Goal: Information Seeking & Learning: Find specific page/section

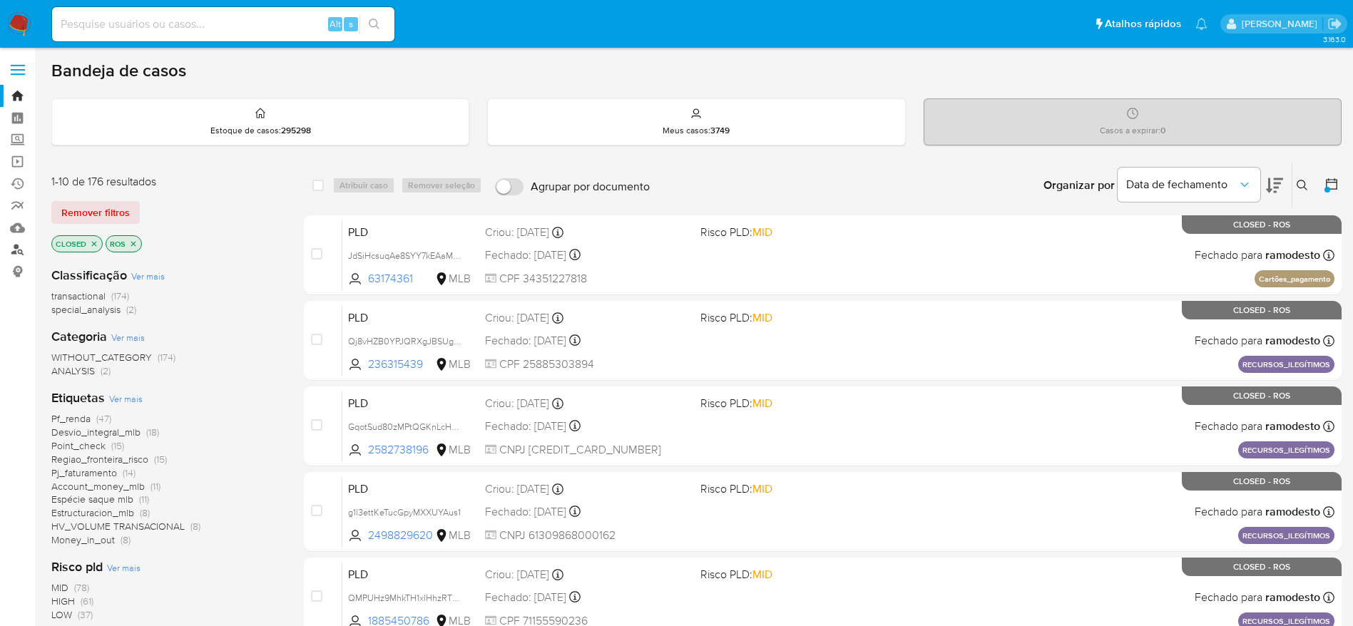
click at [19, 251] on link "Localizador de pessoas" at bounding box center [85, 250] width 170 height 22
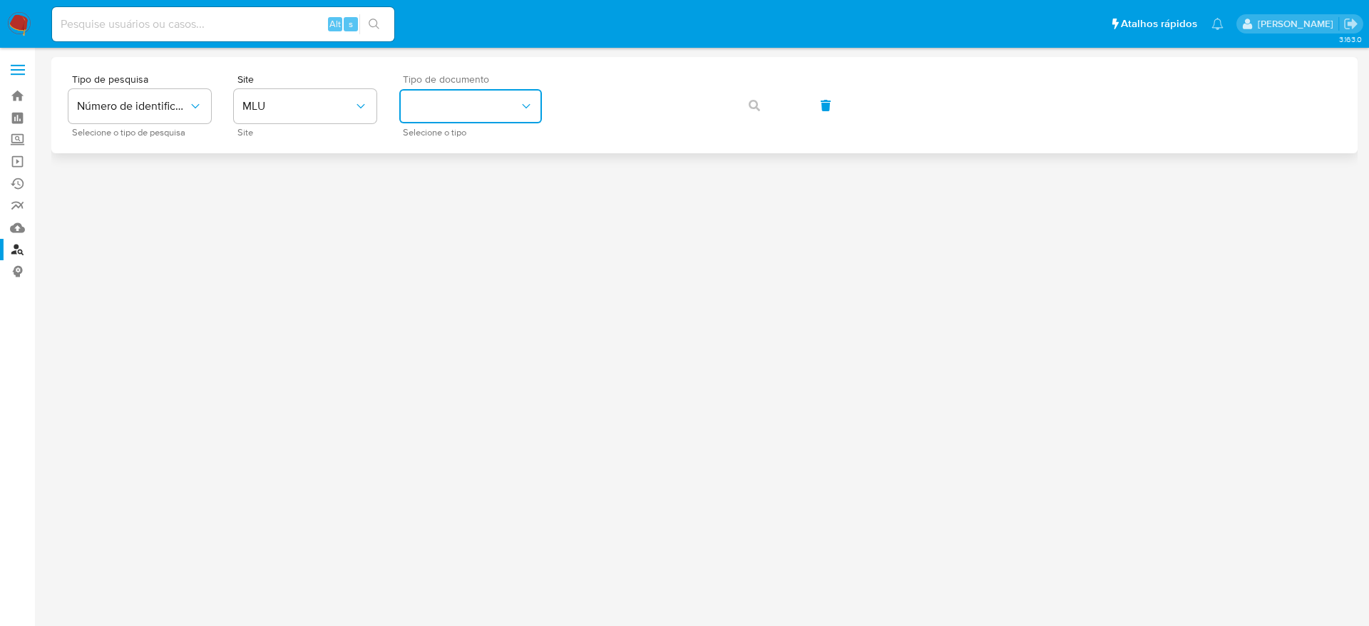
click at [458, 113] on button "identificationType" at bounding box center [470, 106] width 143 height 34
click at [273, 111] on span "MLU" at bounding box center [297, 106] width 111 height 14
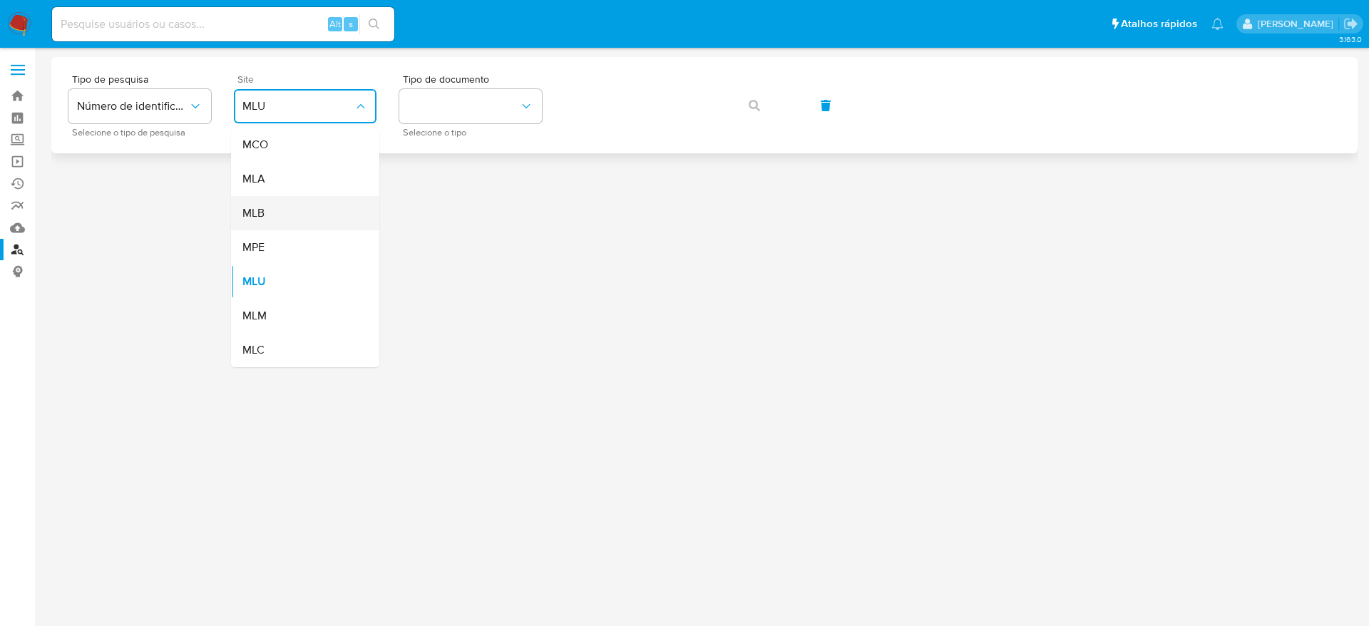
click at [312, 210] on div "MLB" at bounding box center [300, 213] width 117 height 34
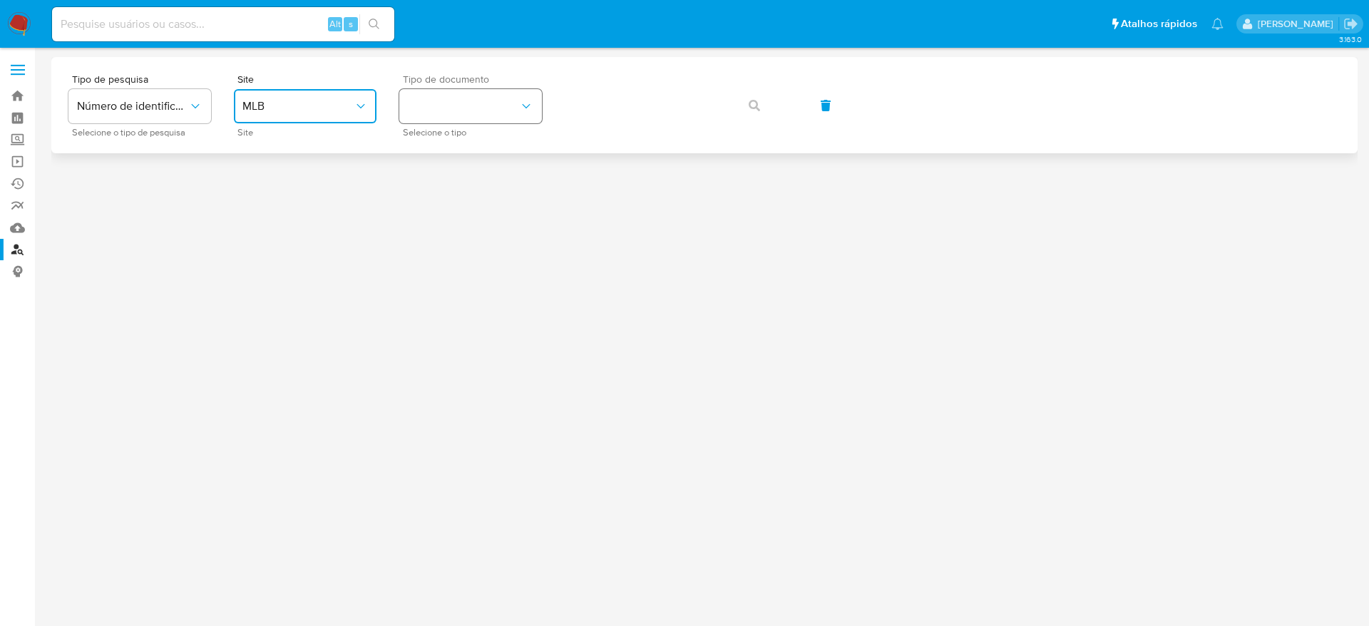
click at [465, 102] on button "identificationType" at bounding box center [470, 106] width 143 height 34
click at [480, 150] on div "CNPJ CNPJ" at bounding box center [466, 152] width 117 height 48
click at [790, 100] on div "Tipo de pesquisa Número de identificação Selecione o tipo de pesquisa Site MLB …" at bounding box center [704, 105] width 1272 height 62
click at [768, 104] on button "button" at bounding box center [754, 105] width 48 height 34
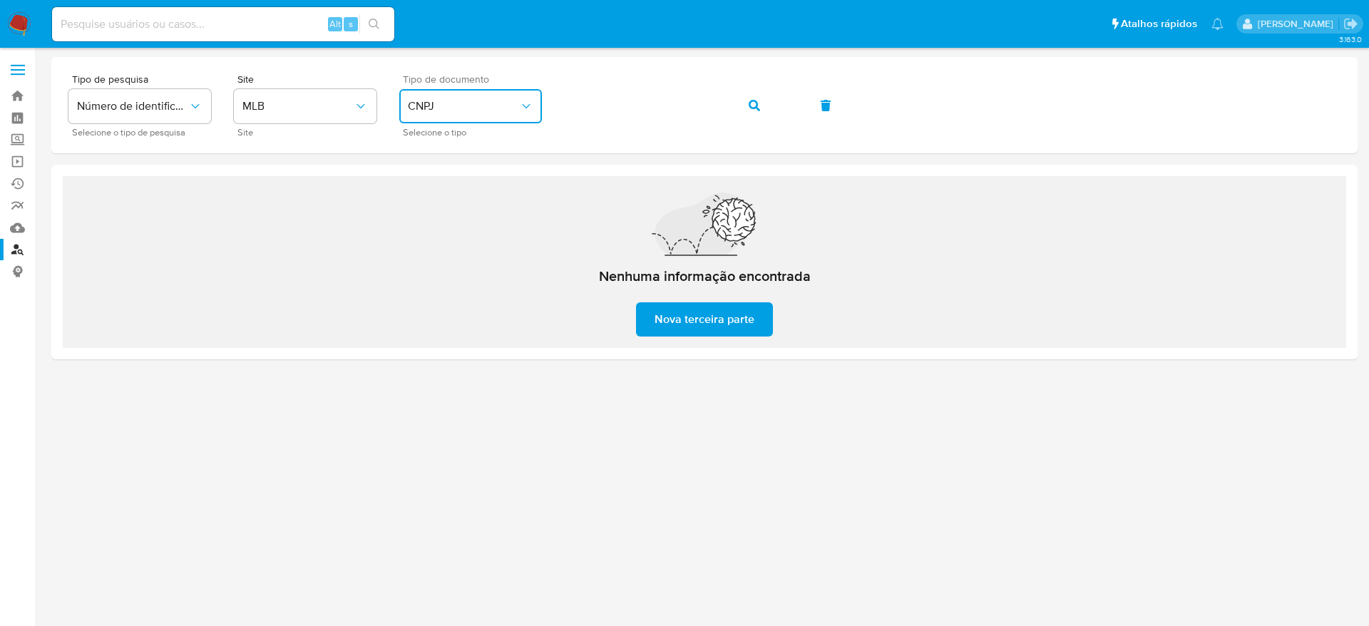
click at [476, 104] on span "CNPJ" at bounding box center [463, 106] width 111 height 14
drag, startPoint x: 463, startPoint y: 208, endPoint x: 468, endPoint y: 198, distance: 11.2
click at [461, 209] on div "CPF CPF" at bounding box center [466, 200] width 117 height 48
click at [746, 95] on button "button" at bounding box center [754, 105] width 48 height 34
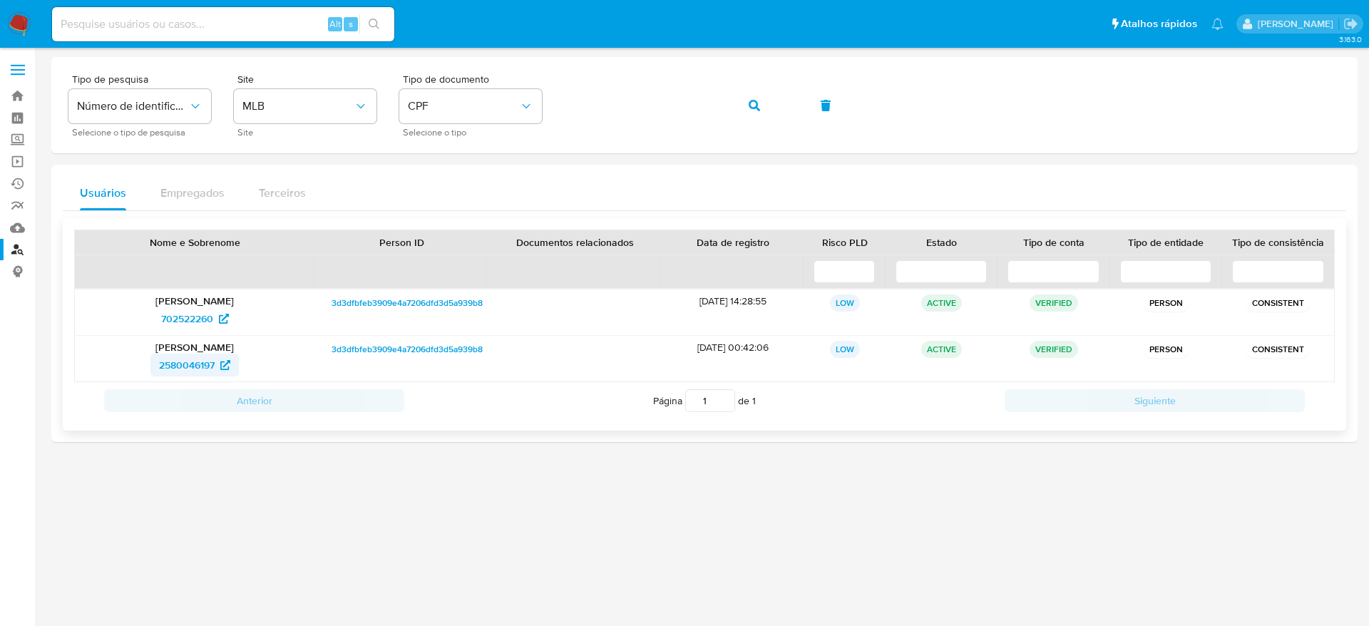
click at [208, 364] on span "2580046197" at bounding box center [187, 365] width 56 height 23
click at [190, 320] on span "702522260" at bounding box center [187, 318] width 52 height 23
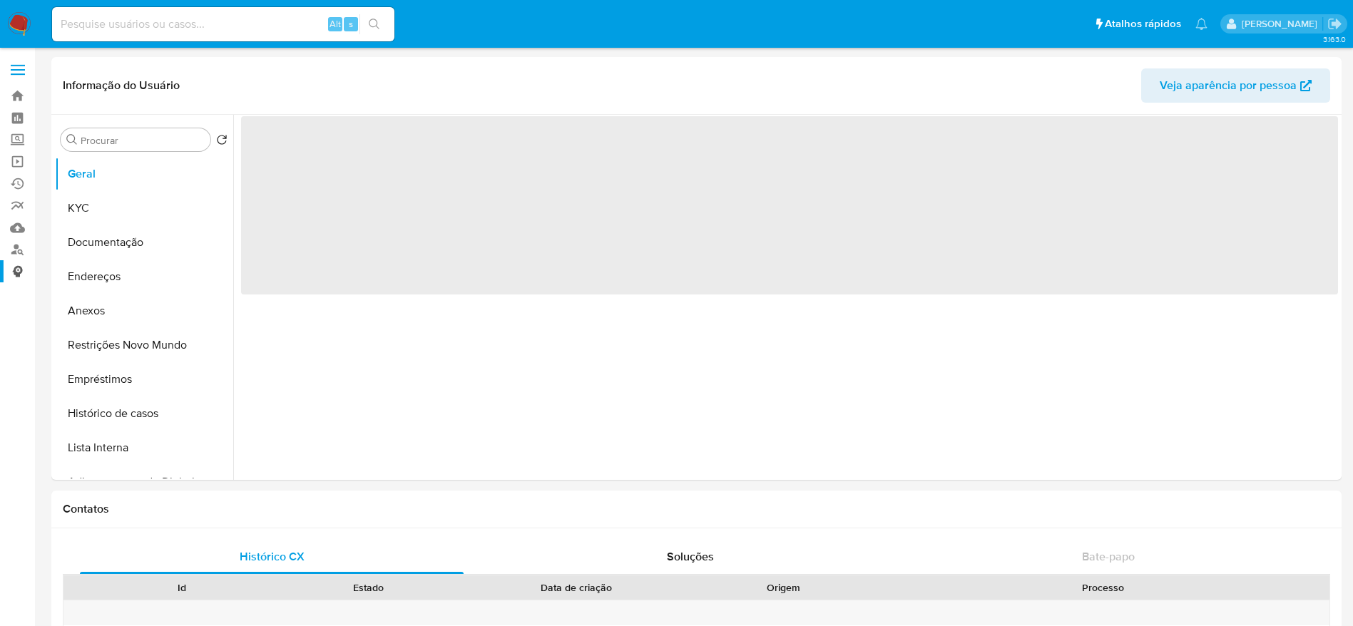
select select "10"
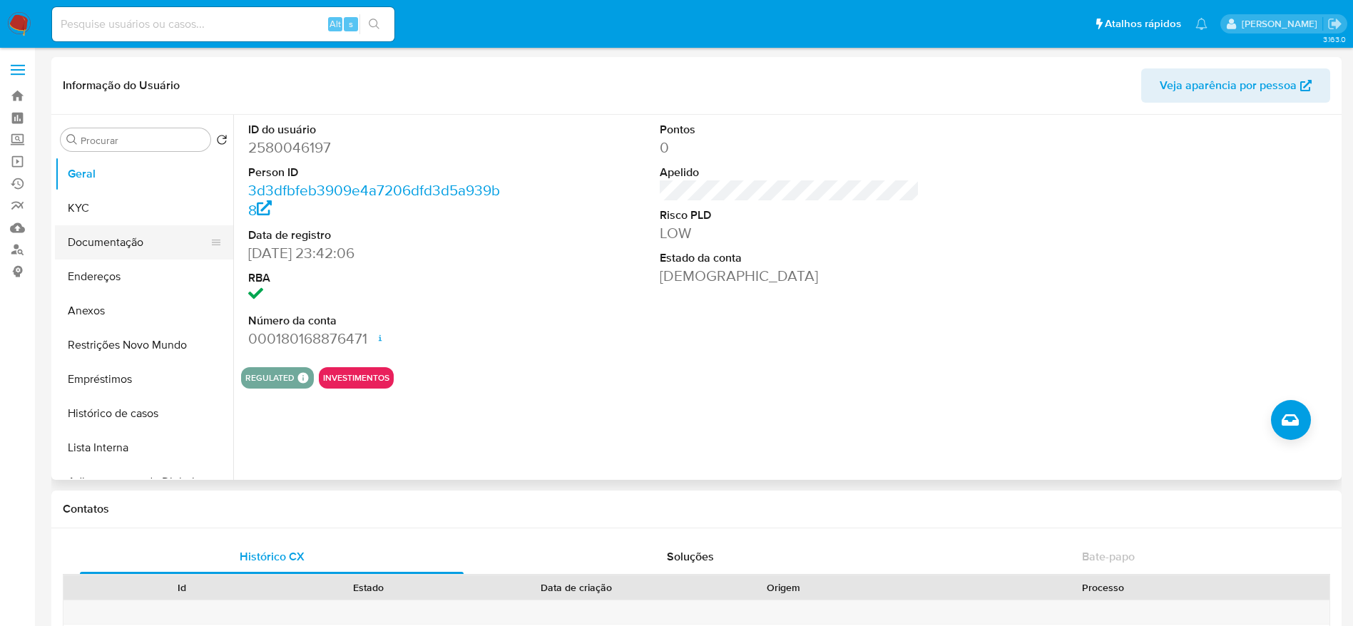
click at [137, 231] on button "Documentação" at bounding box center [138, 242] width 167 height 34
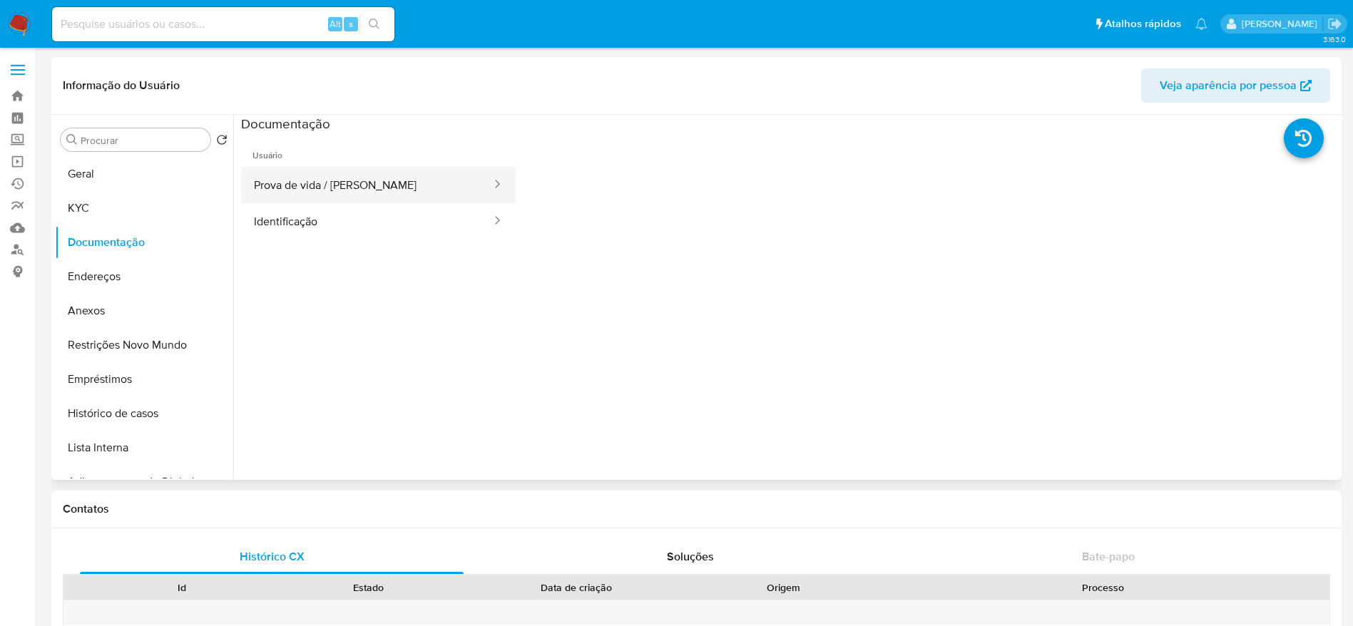
click at [368, 190] on button "Prova de vida / Selfie" at bounding box center [367, 185] width 252 height 36
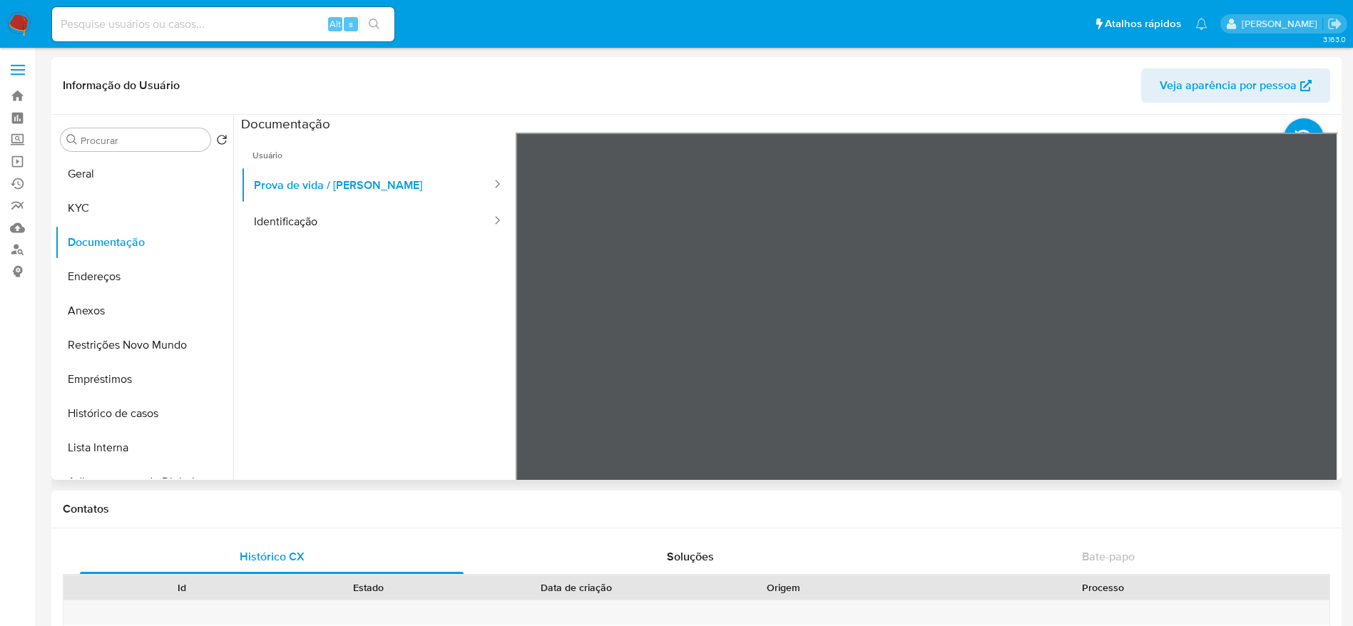
scroll to position [120, 0]
click at [349, 223] on button "Identificação" at bounding box center [367, 221] width 252 height 36
click at [1306, 360] on icon at bounding box center [1320, 364] width 29 height 29
click at [527, 354] on icon at bounding box center [533, 364] width 29 height 29
click at [113, 283] on button "Endereços" at bounding box center [138, 277] width 167 height 34
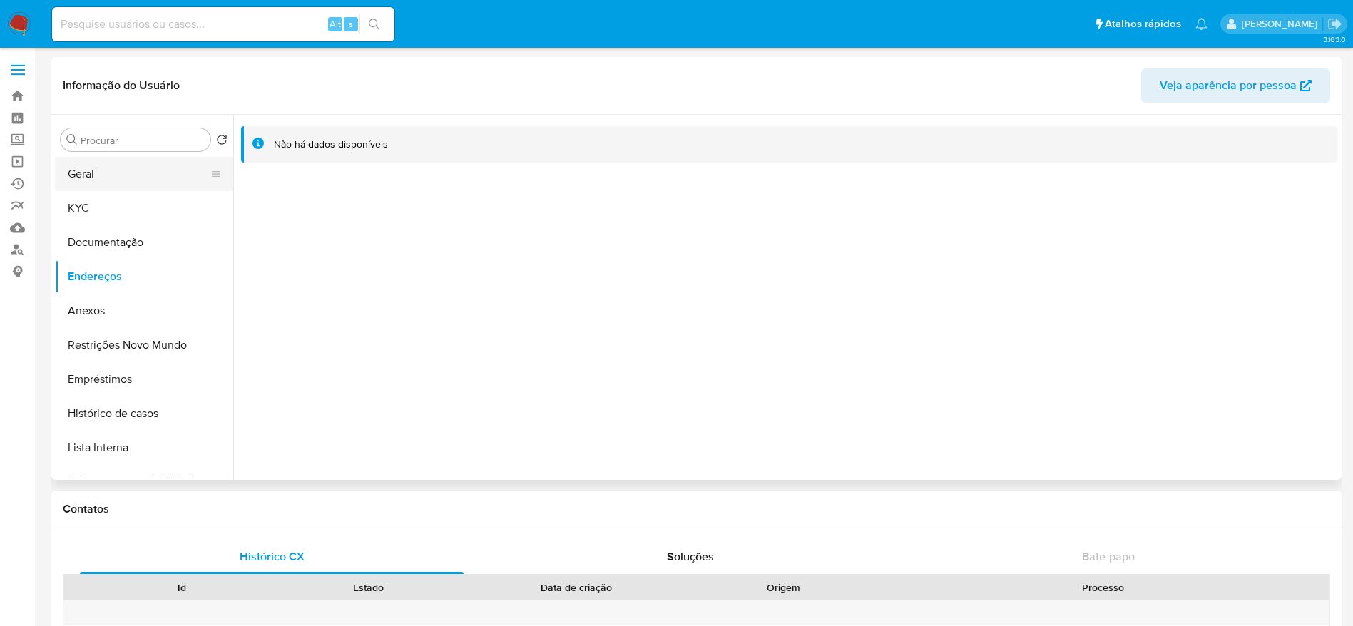
click at [105, 183] on button "Geral" at bounding box center [138, 174] width 167 height 34
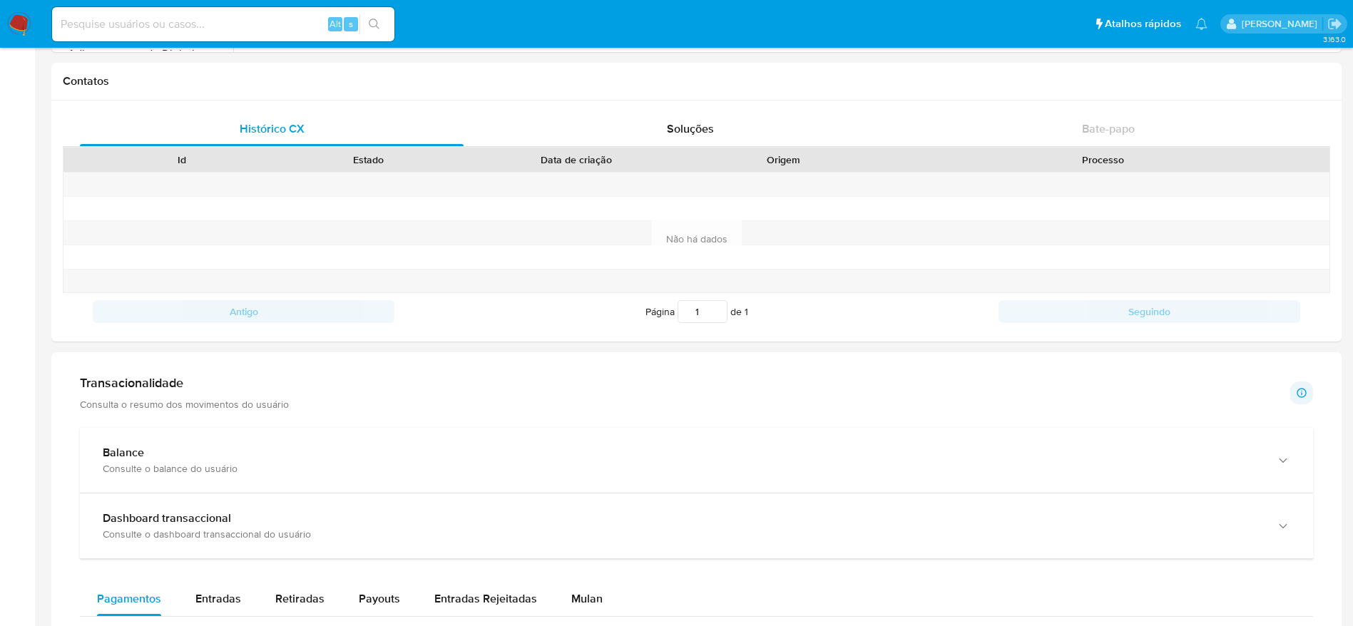
scroll to position [0, 0]
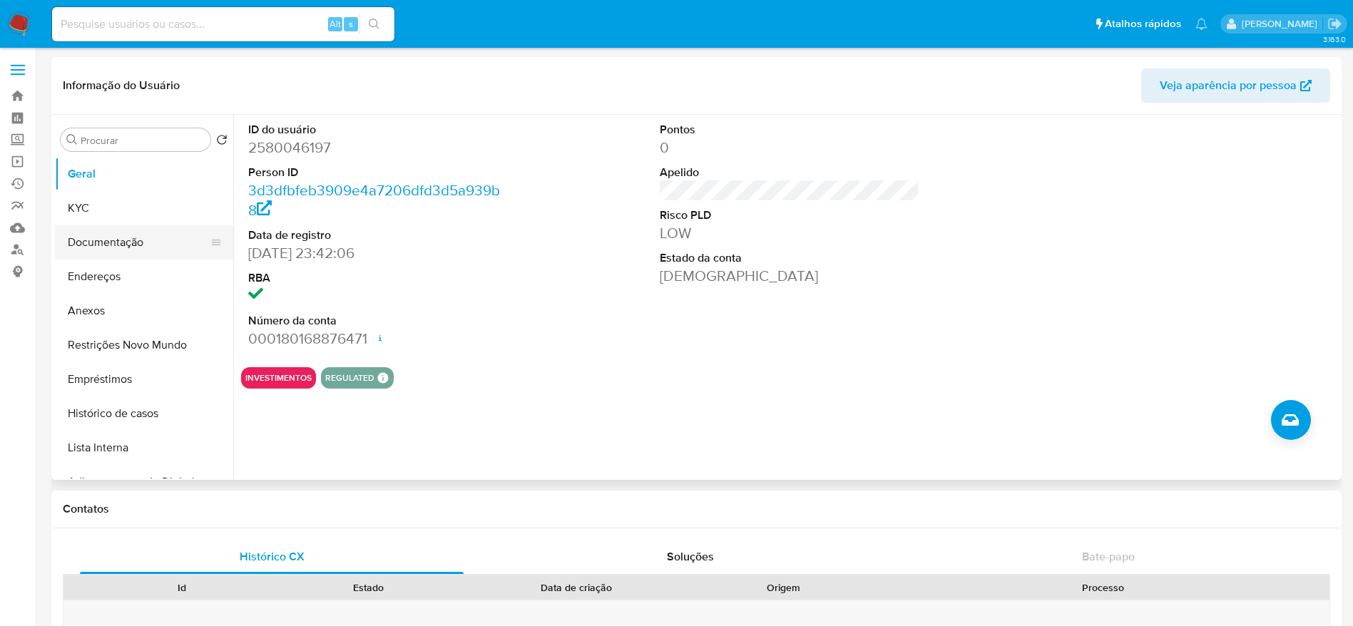
click at [124, 242] on button "Documentação" at bounding box center [138, 242] width 167 height 34
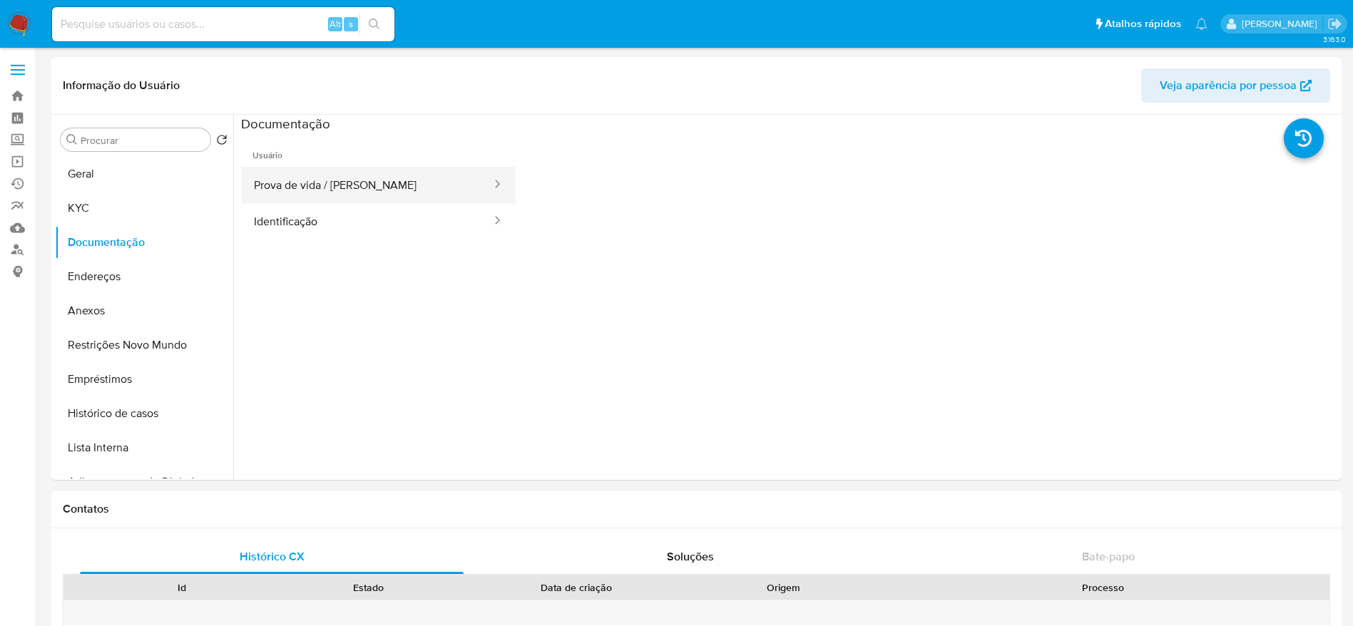
click at [353, 198] on button "Prova de vida / Selfie" at bounding box center [367, 185] width 252 height 36
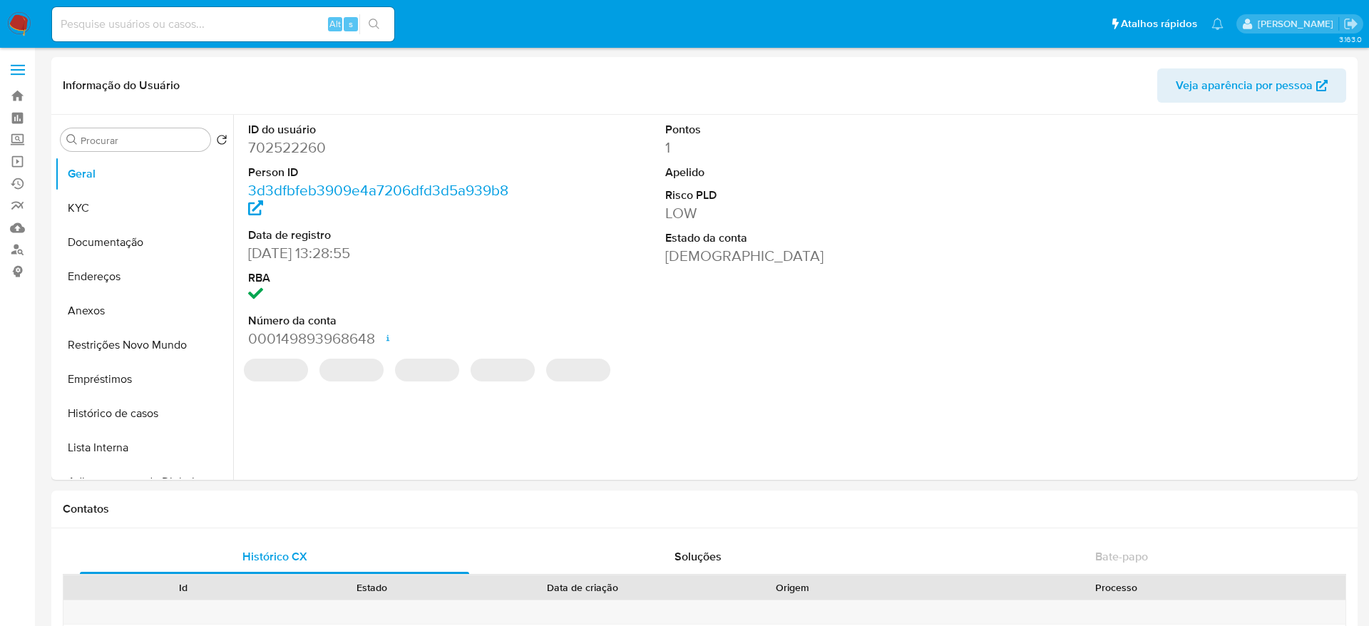
select select "10"
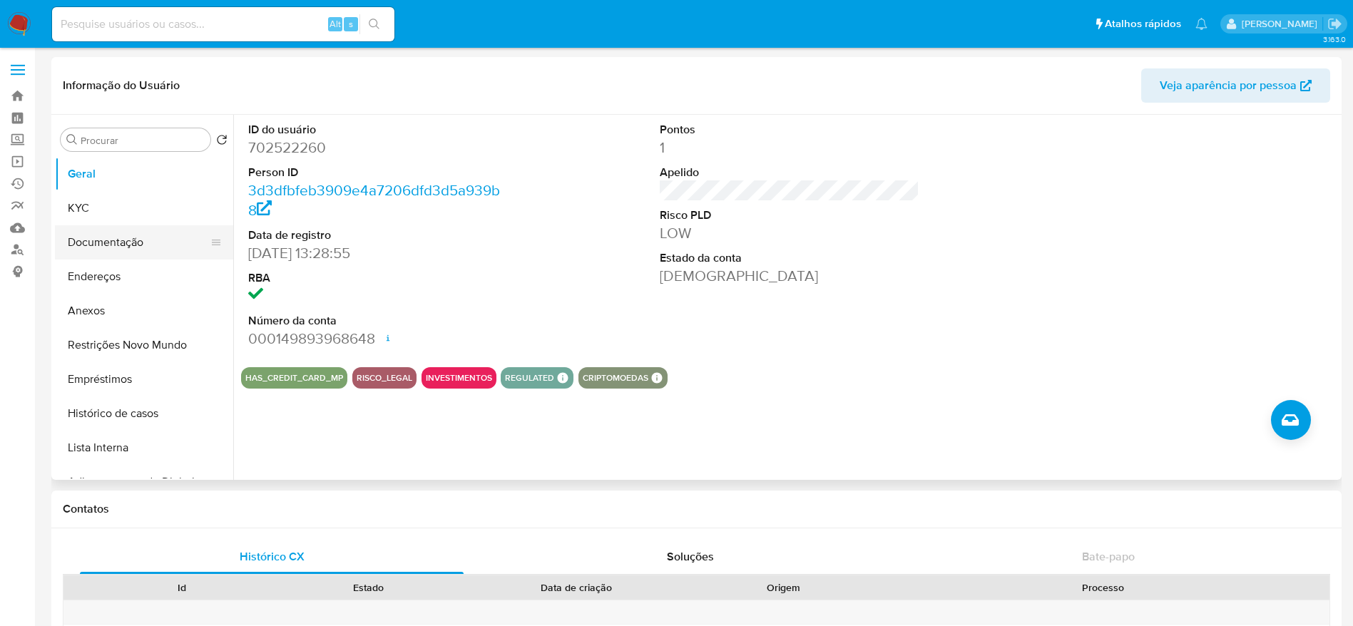
click at [119, 240] on button "Documentação" at bounding box center [138, 242] width 167 height 34
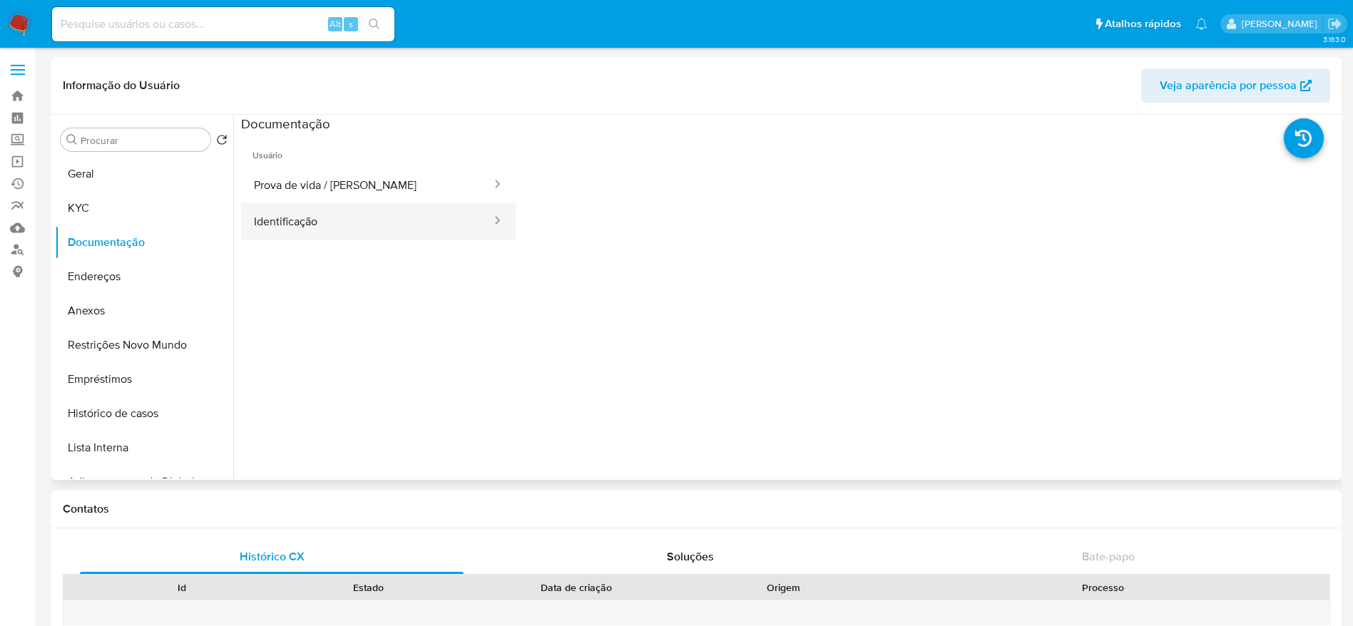
click at [311, 203] on button "Identificação" at bounding box center [367, 221] width 252 height 36
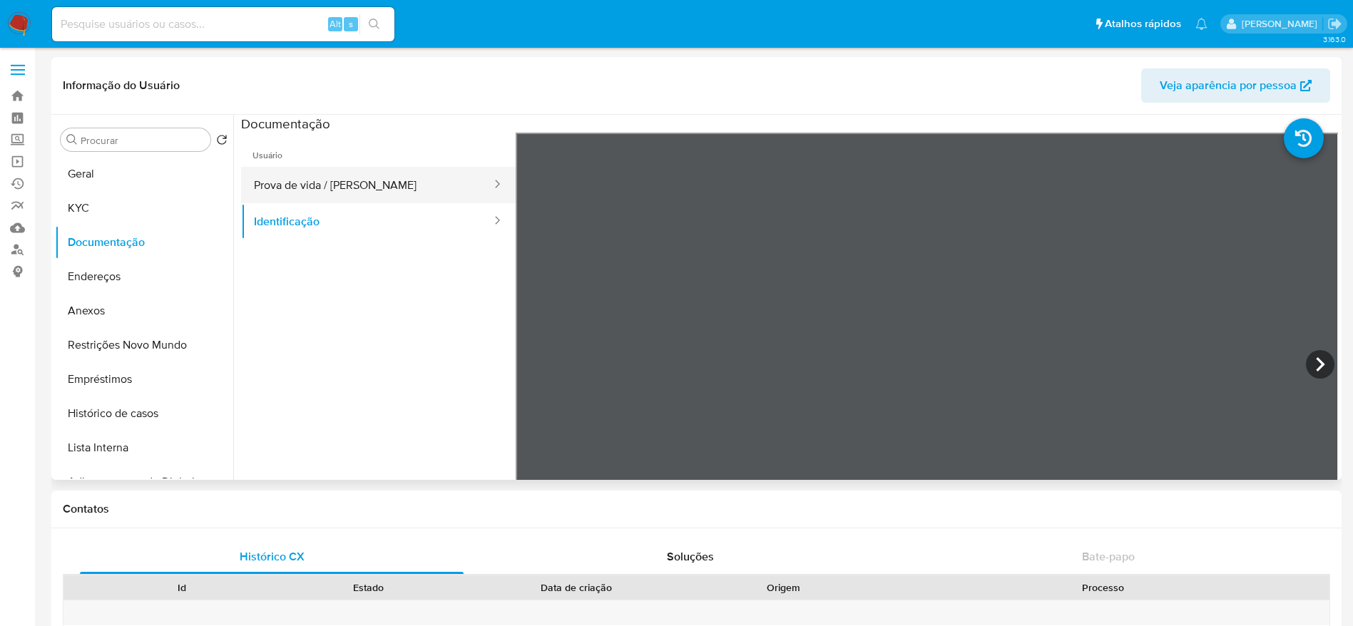
click at [310, 184] on button "Prova de vida / Selfie" at bounding box center [367, 185] width 252 height 36
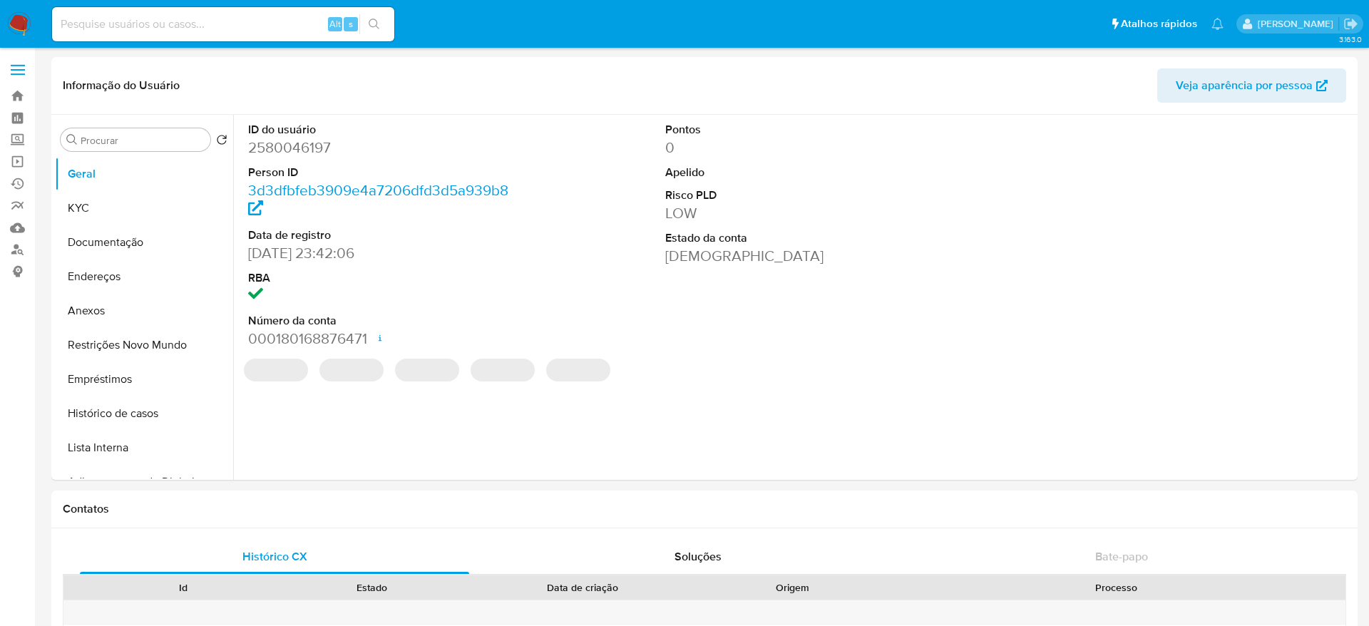
select select "10"
